Goal: Obtain resource: Download file/media

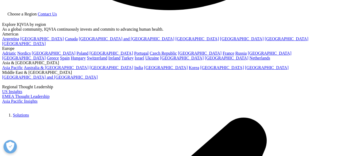
scroll to position [1438, 0]
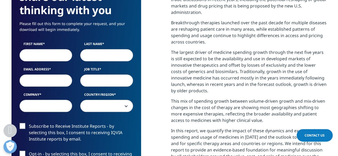
scroll to position [302, 0]
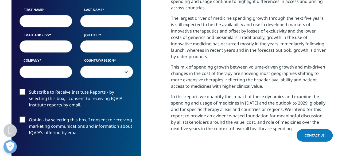
click at [44, 25] on input "First Name" at bounding box center [46, 21] width 53 height 12
type input "[PERSON_NAME]"
type input "[EMAIL_ADDRESS][DOMAIN_NAME]"
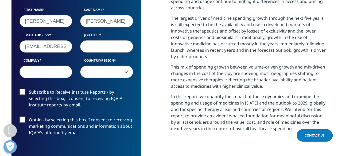
select select "[GEOGRAPHIC_DATA]"
click at [98, 48] on input "Job Title" at bounding box center [106, 46] width 53 height 12
type input "Researcher"
click at [52, 67] on input "Company" at bounding box center [46, 72] width 53 height 12
type input "Semmelweis Uni"
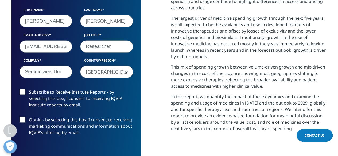
click at [109, 69] on span "[GEOGRAPHIC_DATA]" at bounding box center [106, 72] width 52 height 12
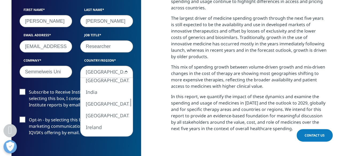
select select "Hungary"
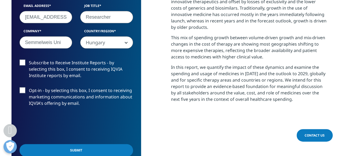
scroll to position [355, 0]
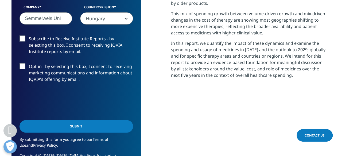
click at [59, 123] on input "Submit" at bounding box center [77, 126] width 114 height 13
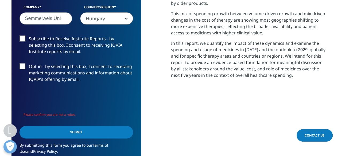
scroll to position [301, 315]
click at [64, 137] on input "Submit" at bounding box center [77, 132] width 114 height 13
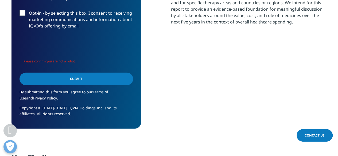
click at [100, 79] on input "Submit" at bounding box center [77, 79] width 114 height 13
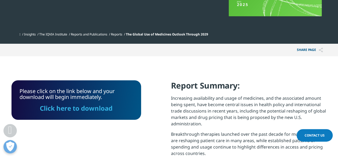
scroll to position [164, 0]
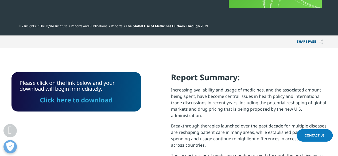
click at [75, 99] on link "Click here to download" at bounding box center [76, 100] width 73 height 9
